Goal: Information Seeking & Learning: Learn about a topic

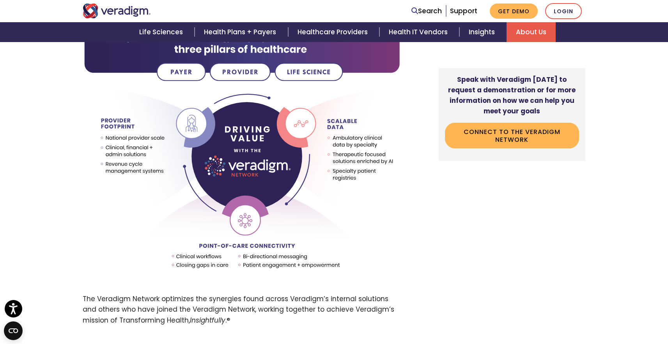
click at [124, 14] on img "Veradigm logo" at bounding box center [117, 11] width 68 height 15
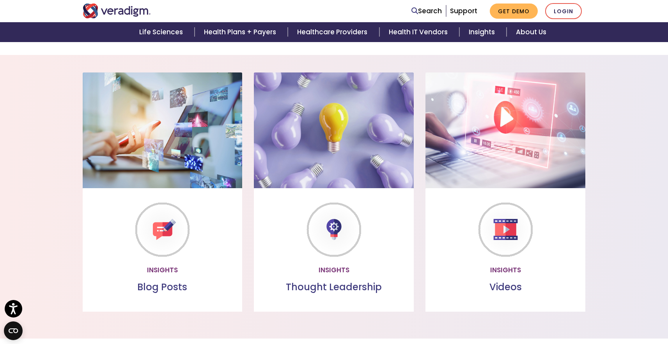
scroll to position [637, 0]
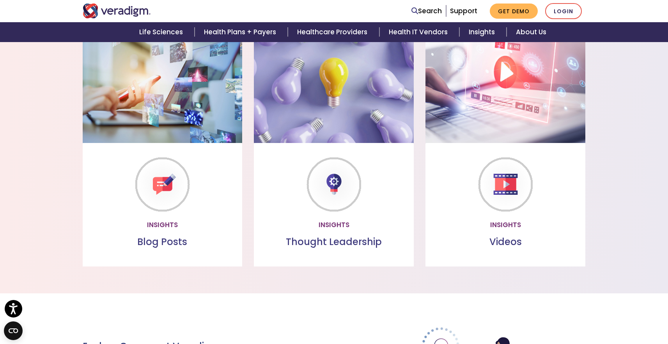
click at [506, 221] on link "Watch more" at bounding box center [505, 225] width 67 height 18
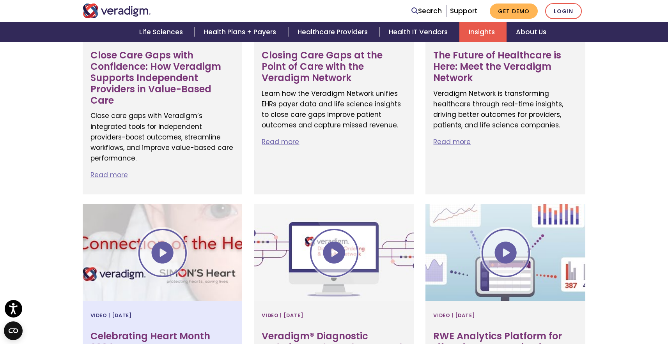
scroll to position [311, 0]
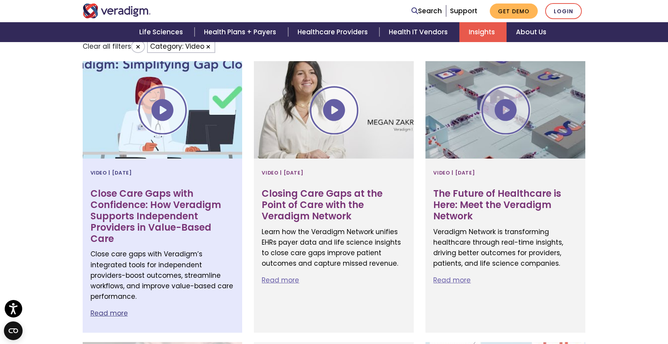
click at [163, 108] on div at bounding box center [163, 109] width 160 height 97
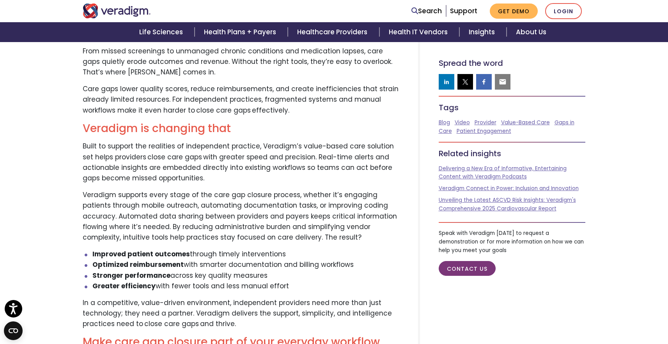
scroll to position [759, 0]
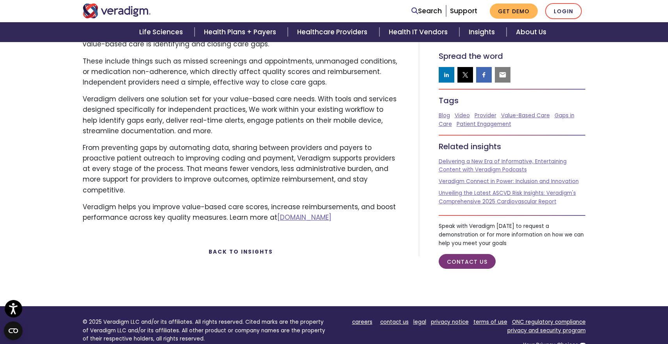
click at [244, 248] on link "Back to Insights" at bounding box center [241, 251] width 64 height 7
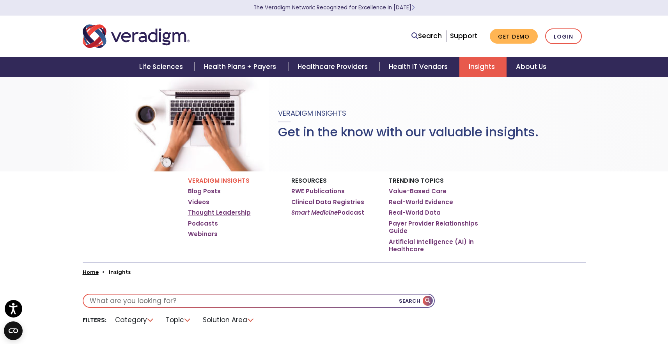
click at [211, 216] on link "Thought Leadership" at bounding box center [219, 213] width 63 height 8
click at [228, 213] on link "Thought Leadership" at bounding box center [219, 213] width 63 height 8
click at [164, 36] on img "Veradigm logo" at bounding box center [136, 36] width 107 height 26
